Goal: Find specific page/section: Find specific page/section

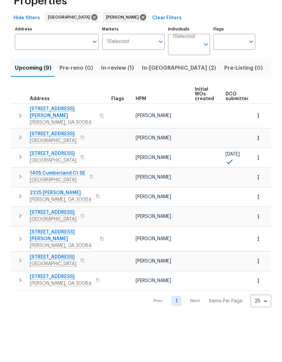
click at [51, 190] on td "[STREET_ADDRESS]" at bounding box center [60, 199] width 98 height 18
click at [55, 192] on span "[STREET_ADDRESS]" at bounding box center [53, 195] width 47 height 7
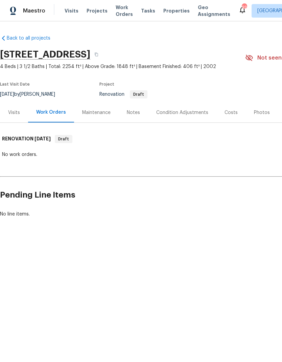
click at [14, 110] on div "Visits" at bounding box center [14, 112] width 12 height 7
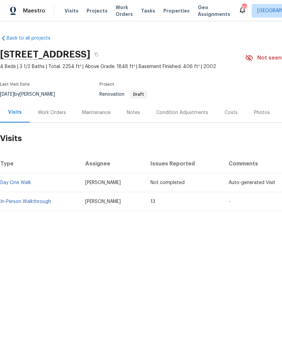
click at [25, 202] on link "In-Person Walkthrough" at bounding box center [25, 201] width 51 height 5
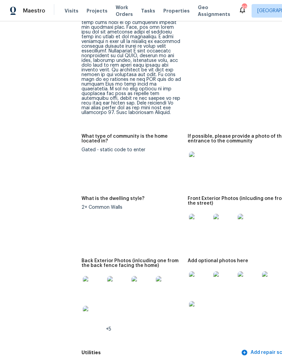
scroll to position [717, 1]
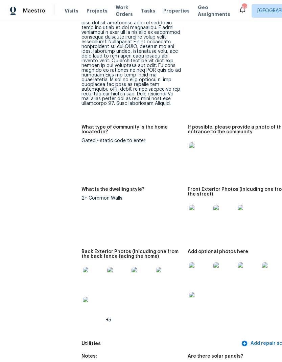
click at [83, 267] on img at bounding box center [94, 278] width 22 height 22
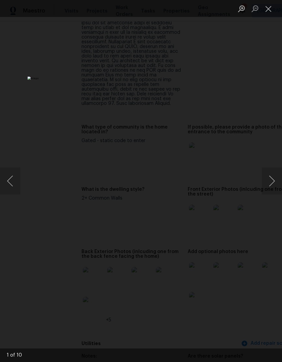
click at [268, 182] on button "Next image" at bounding box center [272, 180] width 20 height 27
click at [271, 183] on button "Next image" at bounding box center [272, 180] width 20 height 27
click at [271, 182] on button "Next image" at bounding box center [272, 180] width 20 height 27
click at [272, 190] on button "Next image" at bounding box center [272, 180] width 20 height 27
click at [271, 184] on button "Next image" at bounding box center [272, 180] width 20 height 27
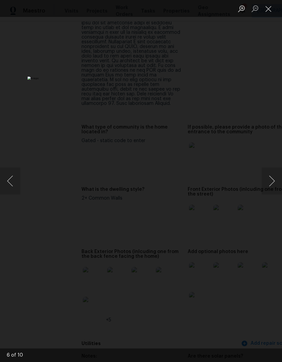
click at [273, 185] on button "Next image" at bounding box center [272, 180] width 20 height 27
click at [270, 186] on button "Next image" at bounding box center [272, 180] width 20 height 27
click at [271, 186] on button "Next image" at bounding box center [272, 180] width 20 height 27
click at [271, 184] on button "Next image" at bounding box center [272, 180] width 20 height 27
click at [270, 184] on button "Next image" at bounding box center [272, 180] width 20 height 27
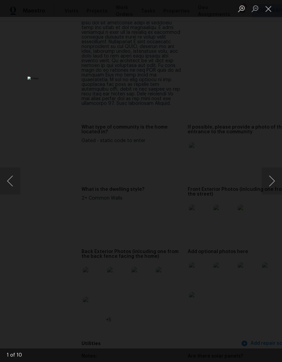
click at [271, 182] on button "Next image" at bounding box center [272, 180] width 20 height 27
click at [274, 186] on button "Next image" at bounding box center [272, 180] width 20 height 27
click at [269, 8] on button "Close lightbox" at bounding box center [269, 9] width 14 height 12
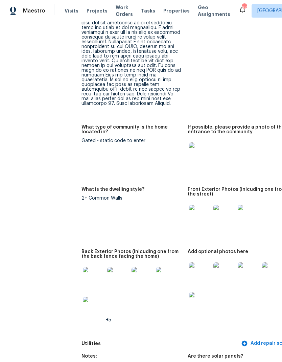
click at [189, 142] on img at bounding box center [200, 153] width 22 height 22
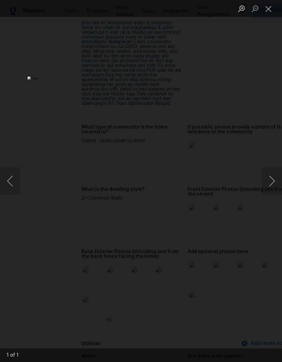
click at [269, 9] on button "Close lightbox" at bounding box center [269, 9] width 14 height 12
